Goal: Communication & Community: Answer question/provide support

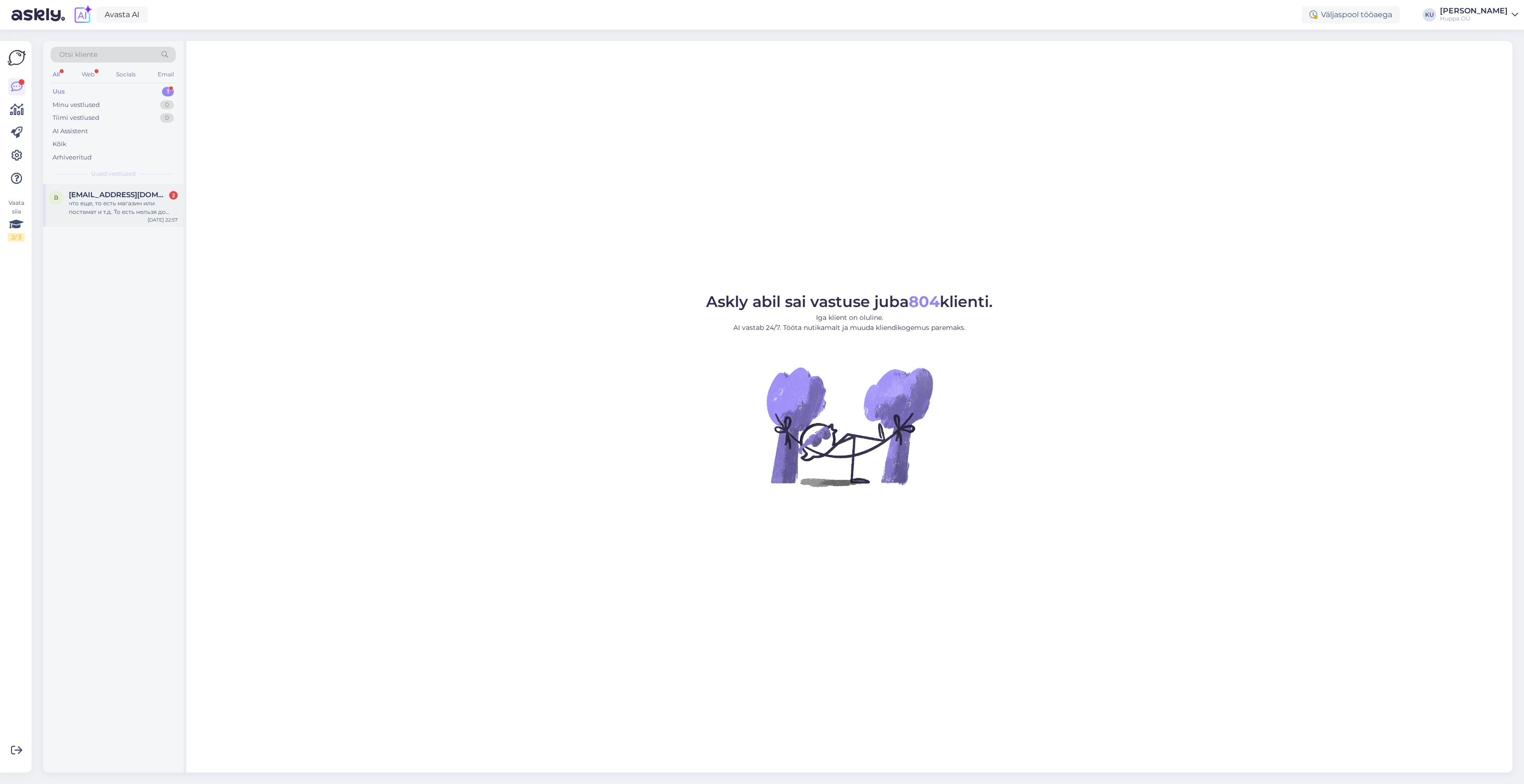
click at [114, 196] on span "[EMAIL_ADDRESS][DOMAIN_NAME]" at bounding box center [118, 195] width 99 height 9
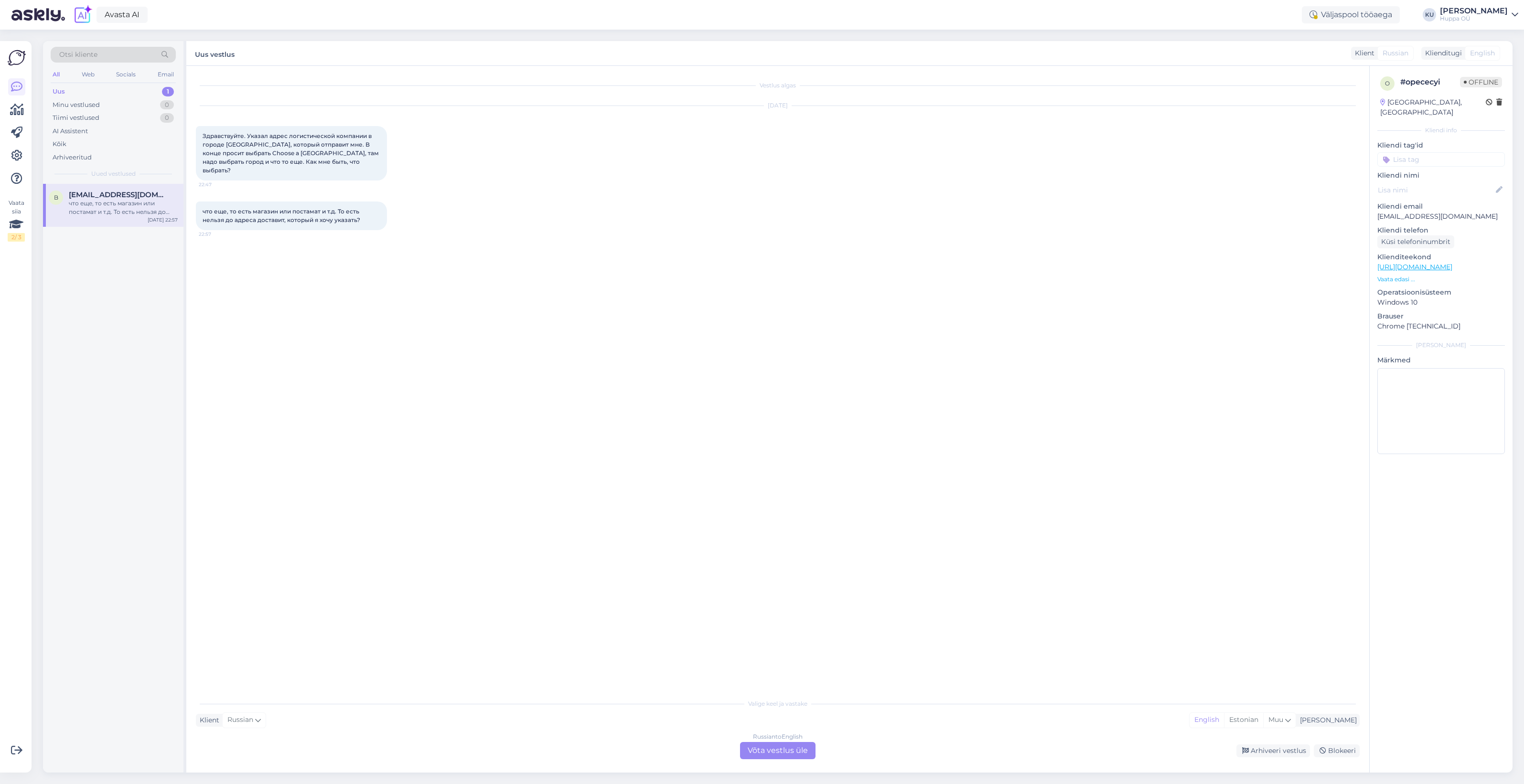
click at [773, 744] on div "Russian to English Võta vestlus üle" at bounding box center [778, 750] width 76 height 17
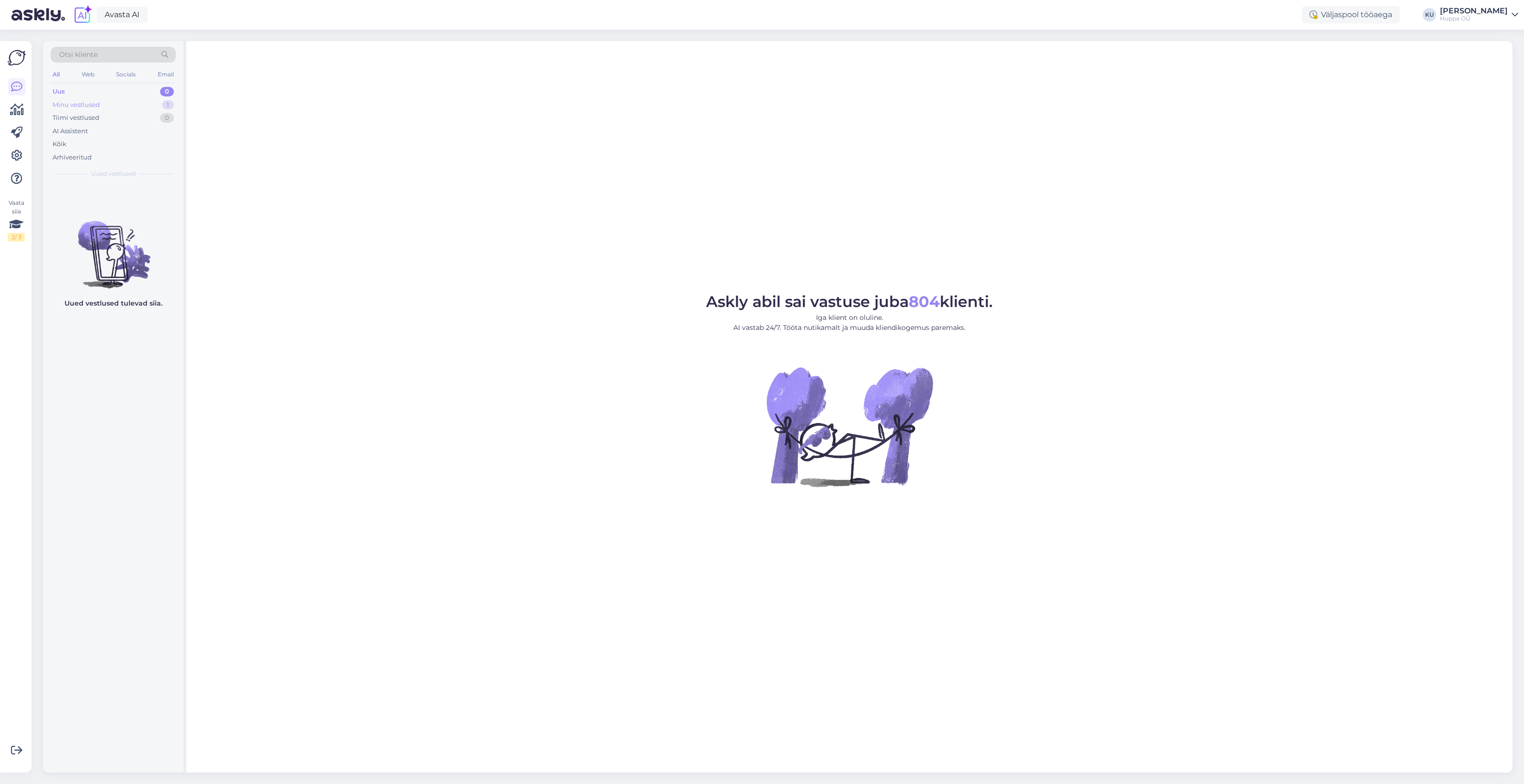
click at [120, 106] on div "Minu vestlused 1" at bounding box center [114, 105] width 125 height 14
click at [96, 198] on span "[EMAIL_ADDRESS][DOMAIN_NAME]" at bounding box center [118, 195] width 99 height 9
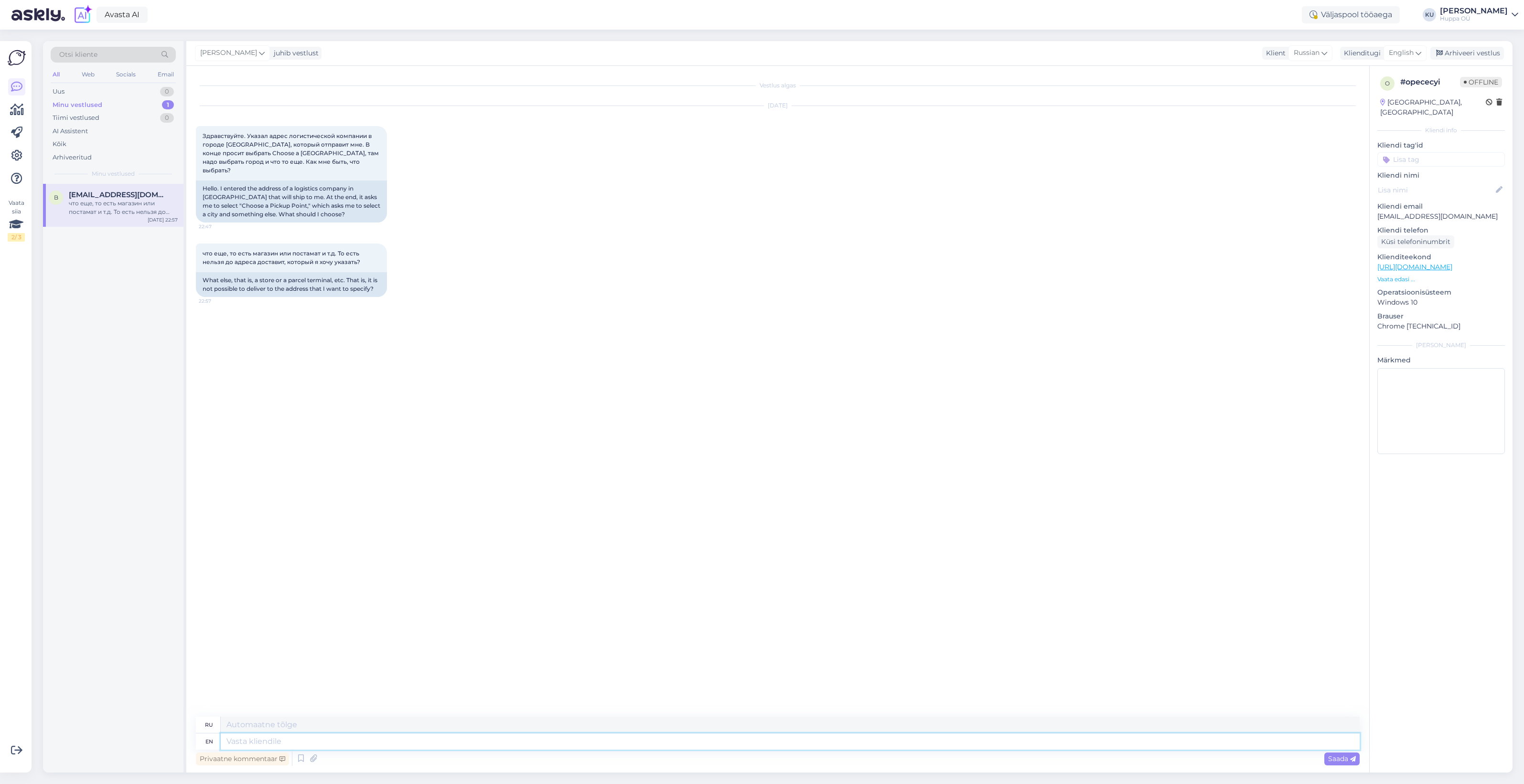
click at [235, 747] on textarea at bounding box center [790, 741] width 1139 height 16
type textarea "Hi!"
type textarea "Привет!"
type textarea "Hi! We o"
type textarea "Привет! Мы"
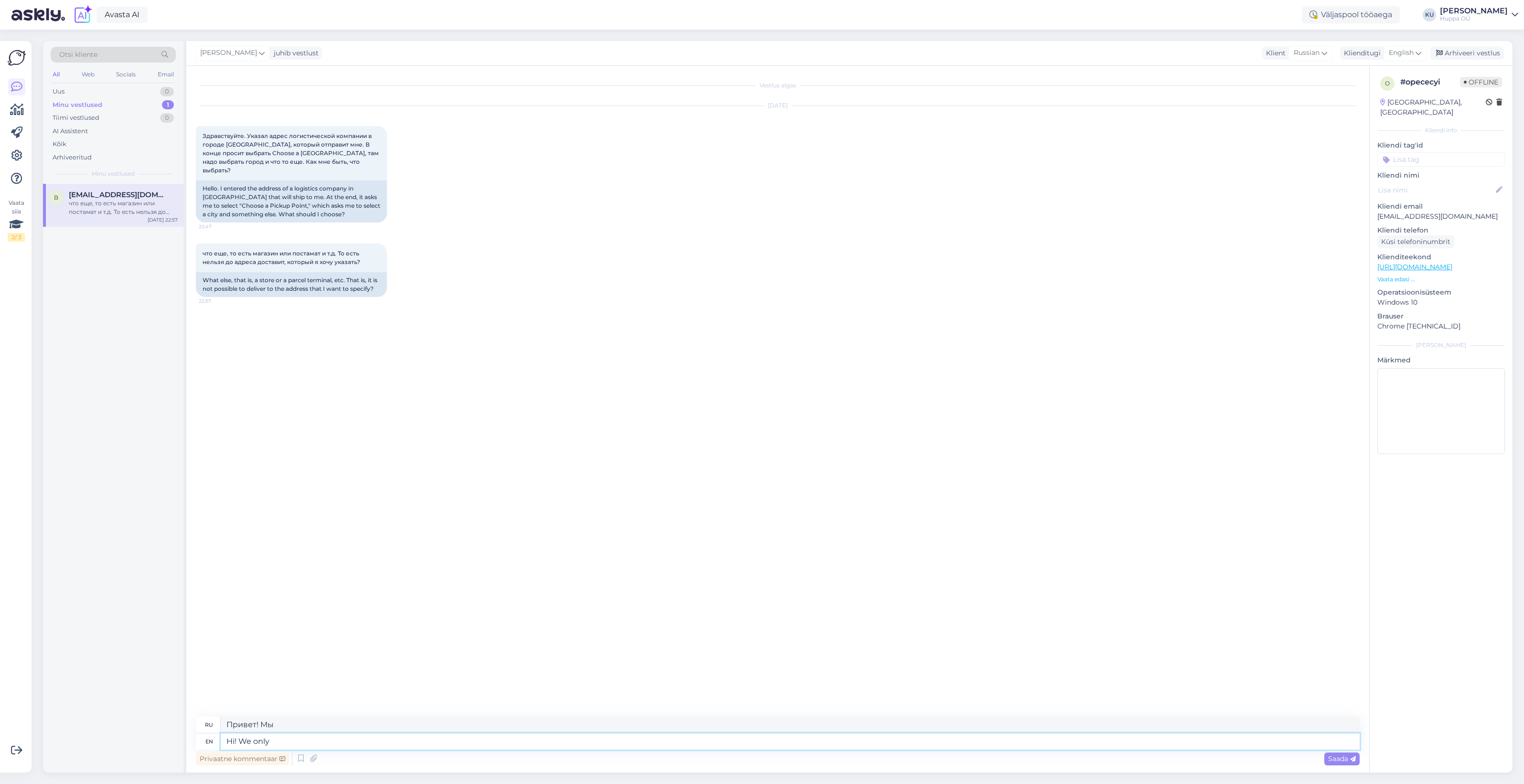
type textarea "Hi! We only"
type textarea "Привет! Мы только"
type textarea "Hi! We only ship"
type textarea "Привет! Мы только отправляем"
type textarea "Hi! We only ship to pa"
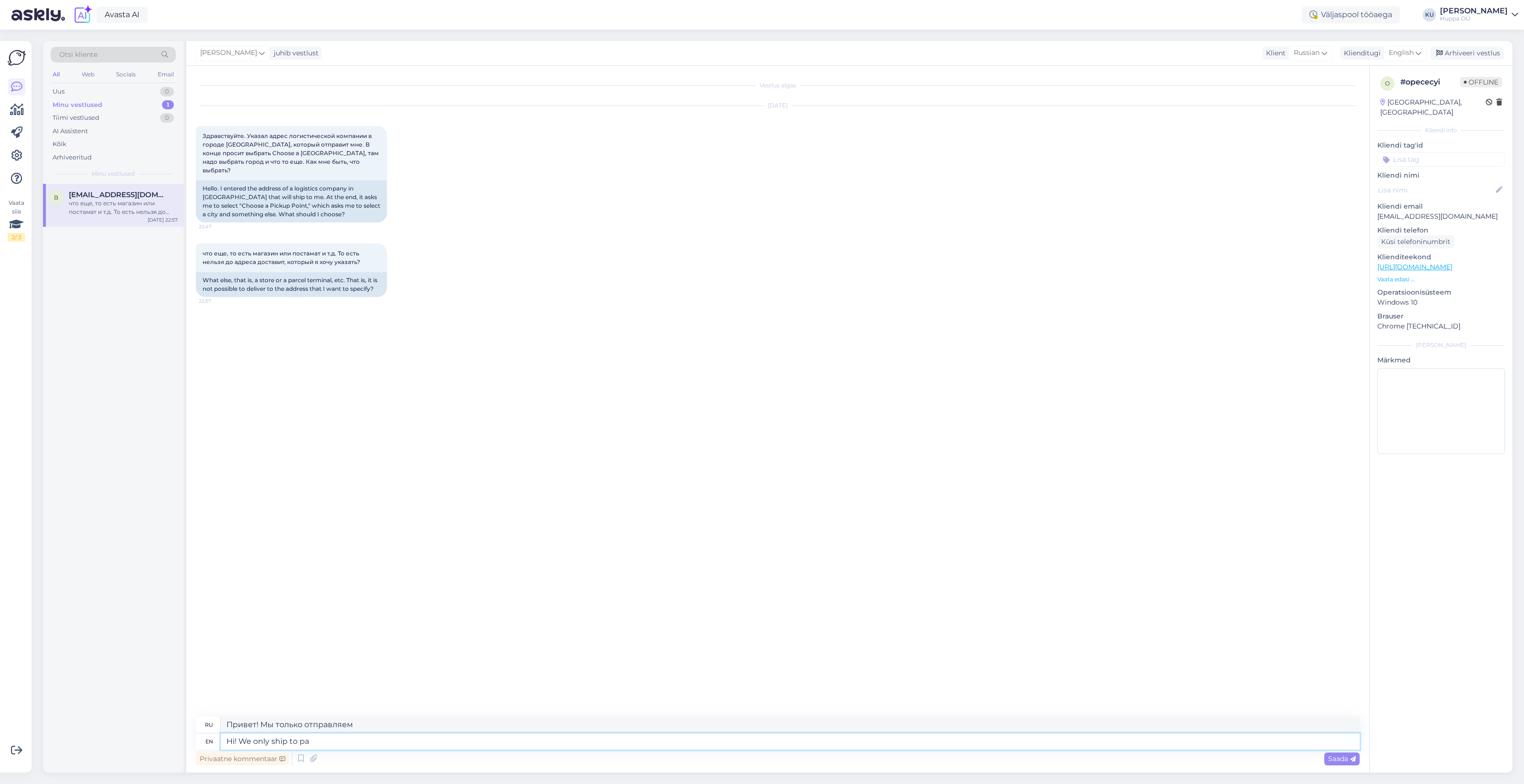
type textarea "Привет! Мы отправляем только в"
type textarea "Hi! We only ship to parce ma"
type textarea "Привет! Мы отправляем только по почте."
type textarea "Hi! We only ship to parce machines."
type textarea "Привет! Мы отправляем посылки только в пакоматы."
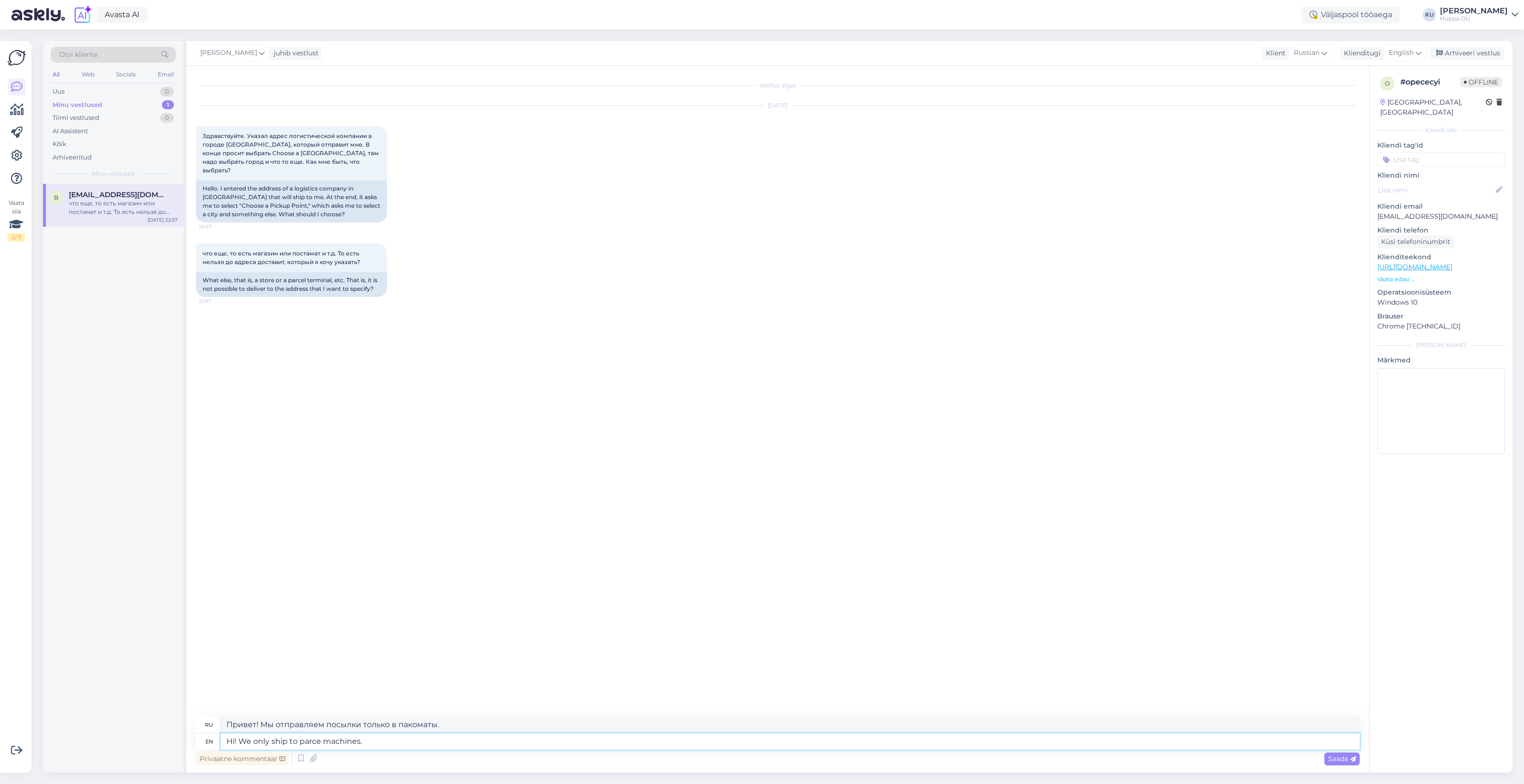
click at [320, 743] on textarea "Hi! We only ship to parce machines." at bounding box center [790, 741] width 1139 height 16
click at [376, 736] on textarea "Hi! We only ship to parcel machines." at bounding box center [790, 741] width 1139 height 16
type textarea "Hi! We only ship to parcel machines. Did y"
type textarea "Привет! Мы отправляем только в пакоматы."
type textarea "Hi! We only ship to parcel machines. Did yo"
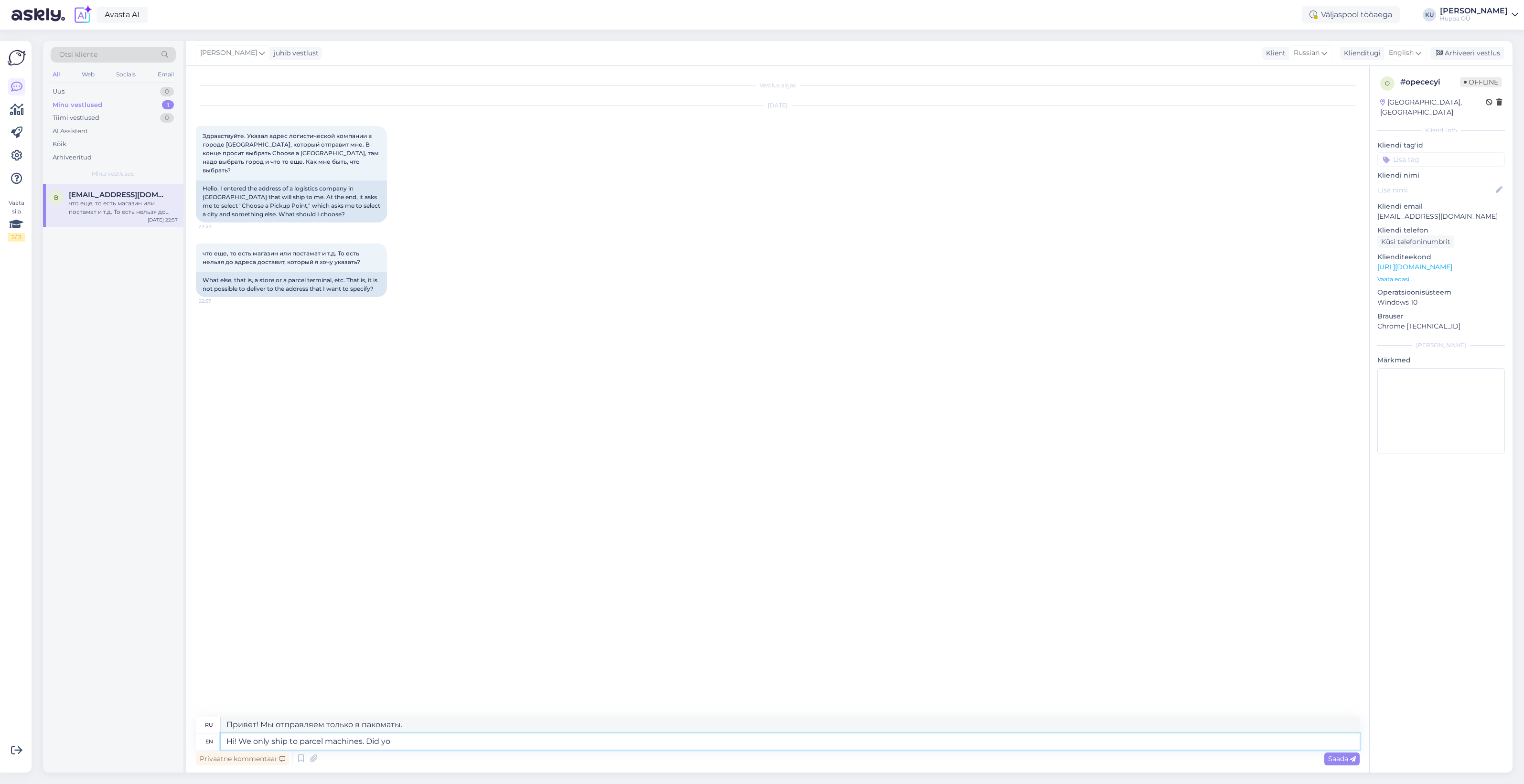
type textarea "Привет! Мы отправляем только в пакоматы. Ты?"
type textarea "Hi! We only ship to parcel machines. Did"
type textarea "Привет! Мы отправляем только в пакоматы."
type textarea "Hi! We only ship to parcel machines."
type textarea "Привет! Мы отправляем посылки только в пакоматы."
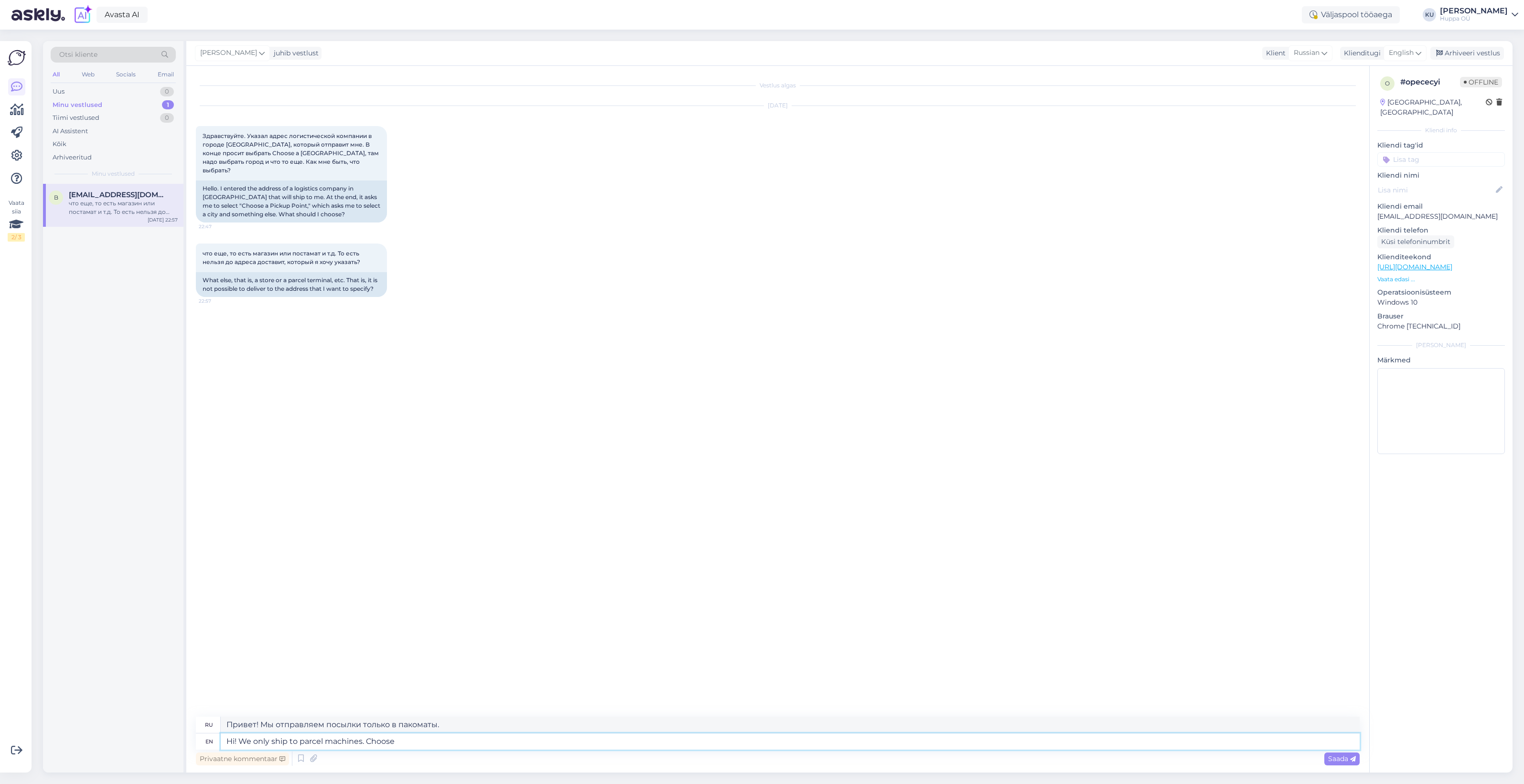
type textarea "Hi! We only ship to parcel machines. Choose"
type textarea "Привет! Мы отправляем только в пакоматы. Выбрать"
type textarea "Hi! We only ship to parcel machines. Choose the o"
type textarea "Привет! Мы отправляем только в пакоматы. Выберите"
type textarea "Hi! We only ship to parcel machines. Choose the one"
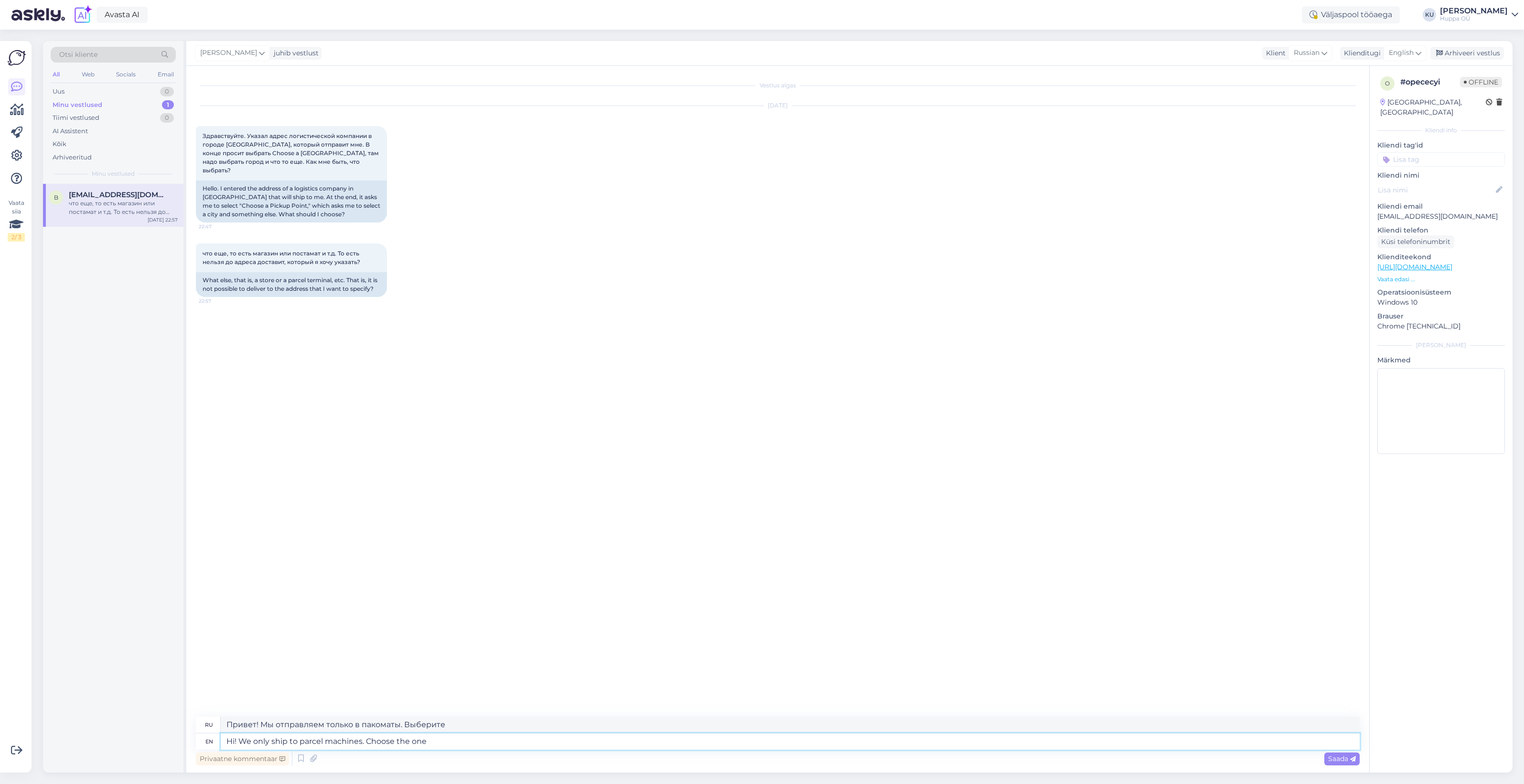
type textarea "Привет! Мы отправляем только в пакоматы. Выберите один из них."
type textarea "Hi! We only ship to parcel machines. Choose the one that"
type textarea "Привет! Мы отправляем только в пакоматы. Выберите тот, который"
type textarea "Hi! We only ship to parcel machines. Choose t"
type textarea "Привет! Мы отправляем только в пакоматы. Выберите один из них."
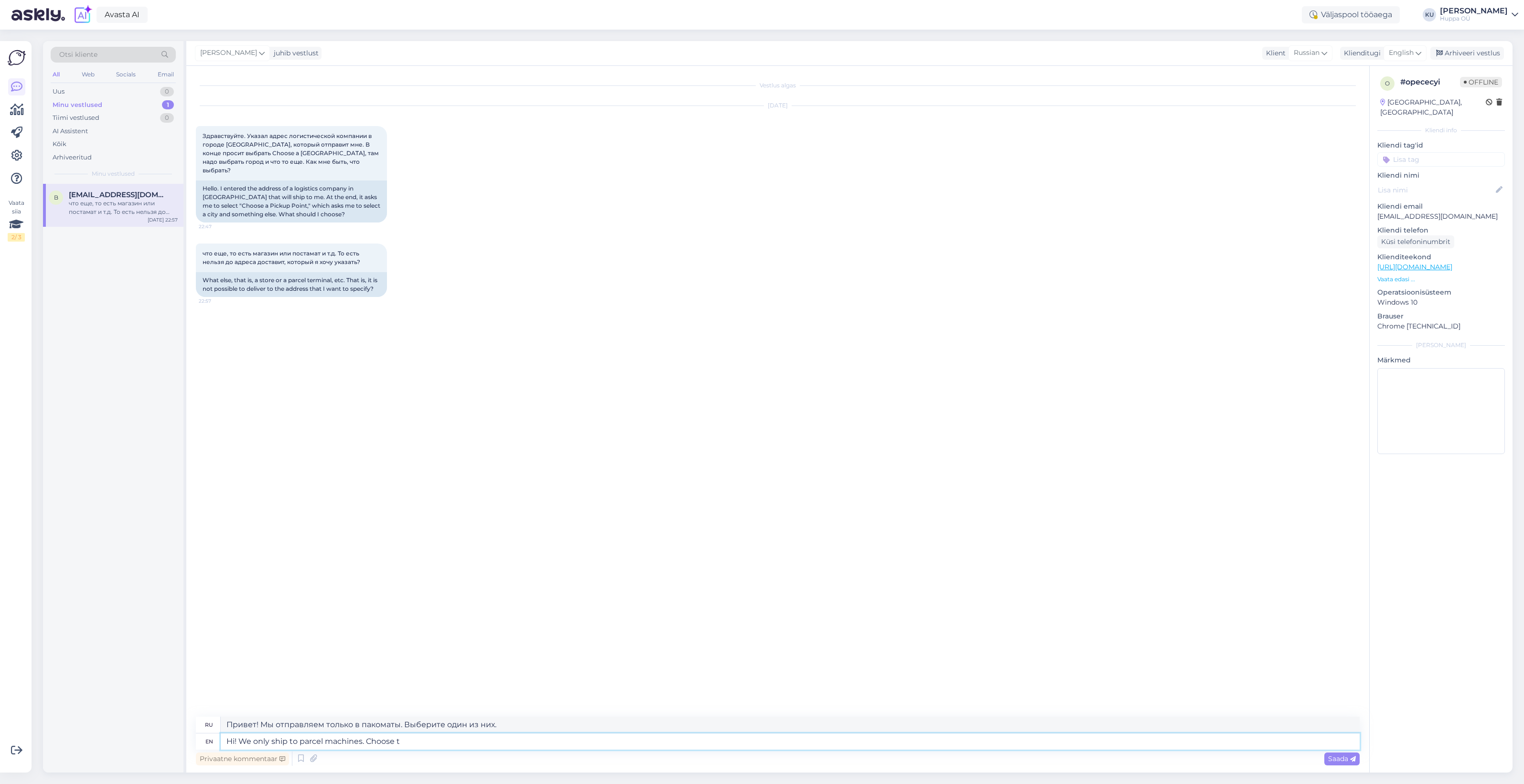
type textarea "Hi! We only ship to parcel machines. Choose"
type textarea "Привет! Мы отправляем только в пакоматы. Выберите"
type textarea "Hi! We only ship to parcel machines. Choose"
type textarea "Привет! Мы отправляем только в пакоматы. Выбрать"
type textarea "Hi! We only ship to parcel machines."
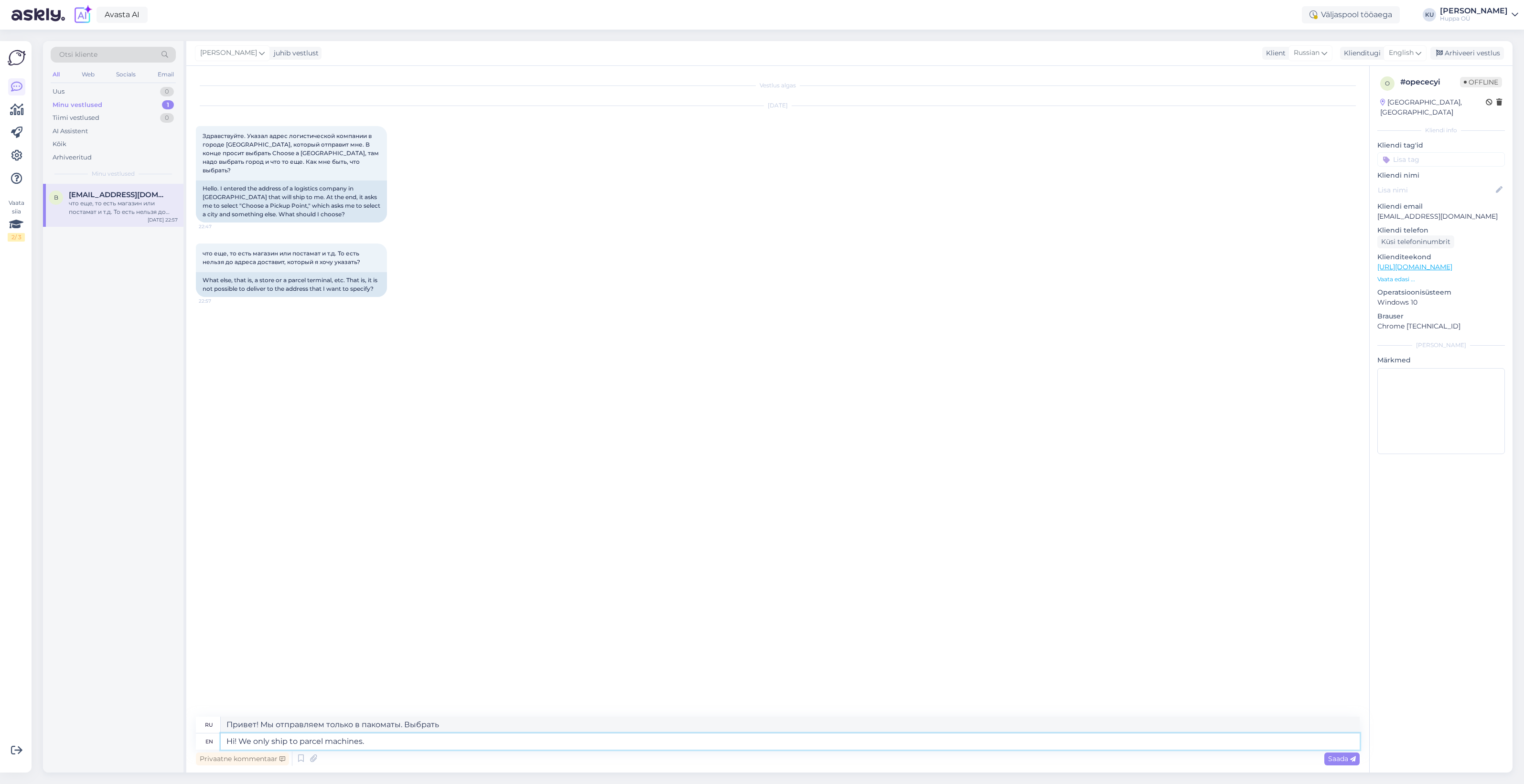
type textarea "Привет! Мы отправляем посылки только в пакоматы."
type textarea "Hi! We only ship to parcel machines."
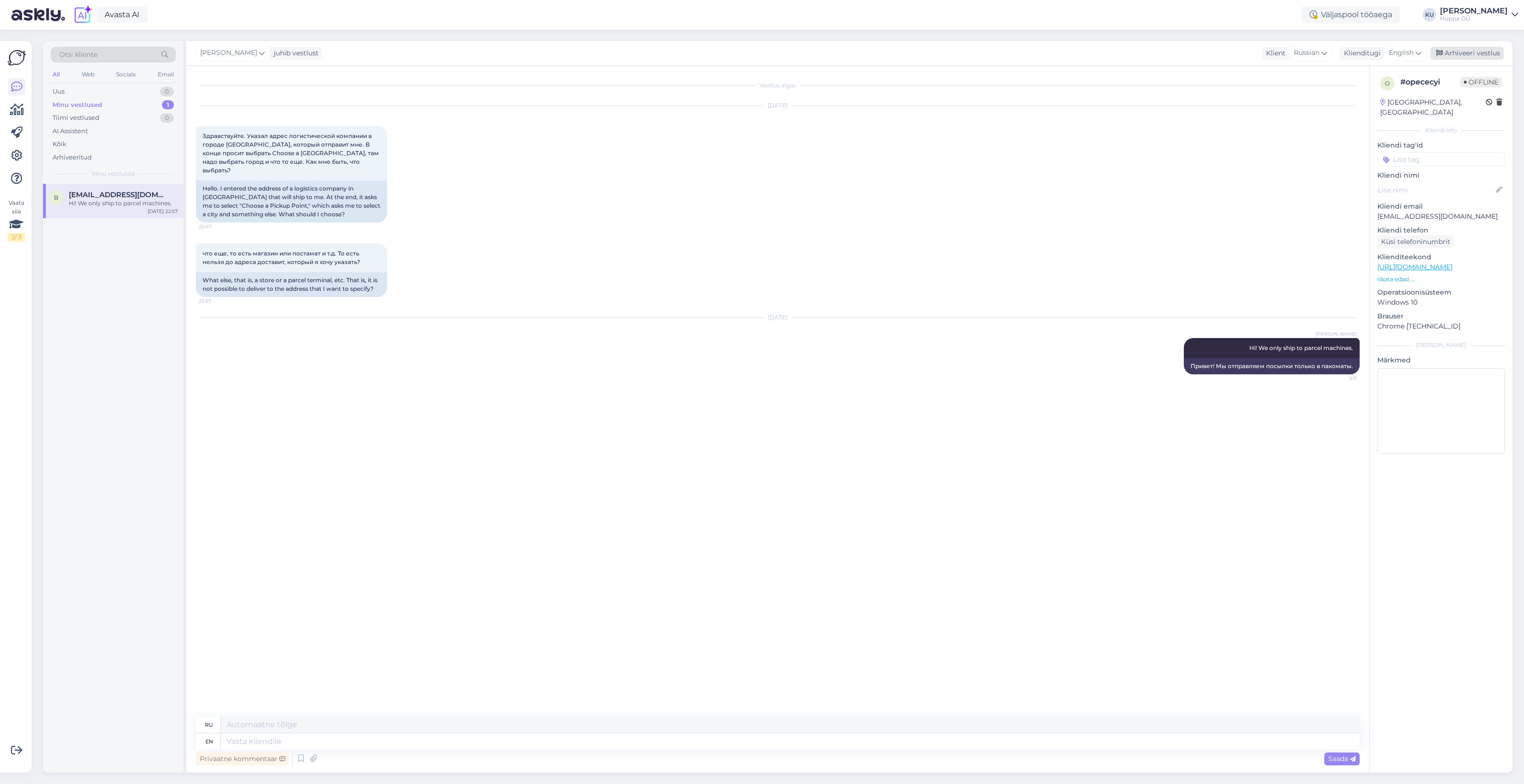
click at [1448, 49] on div "Arhiveeri vestlus" at bounding box center [1467, 53] width 73 height 13
